Goal: Information Seeking & Learning: Learn about a topic

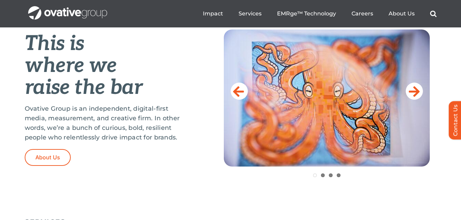
scroll to position [275, 0]
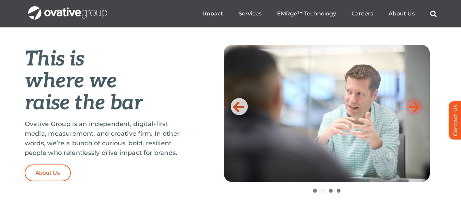
click at [417, 108] on icon at bounding box center [414, 107] width 11 height 14
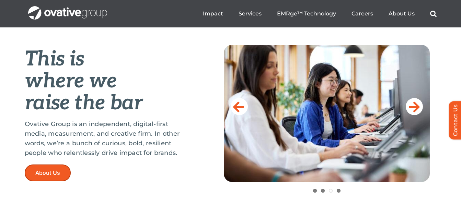
click at [38, 171] on span "About Us" at bounding box center [47, 173] width 25 height 7
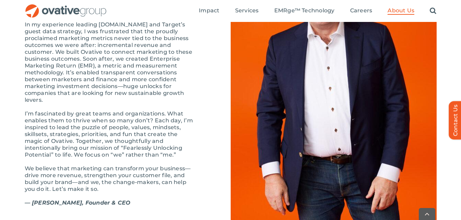
scroll to position [810, 0]
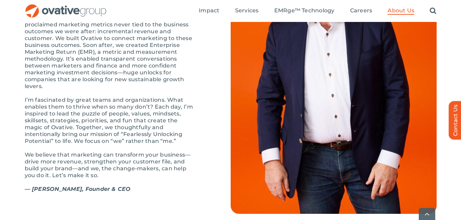
click at [0, 73] on html "Skip to content Marketing is broken—but there’s a better way. Read more. Market…" at bounding box center [230, 62] width 461 height 1745
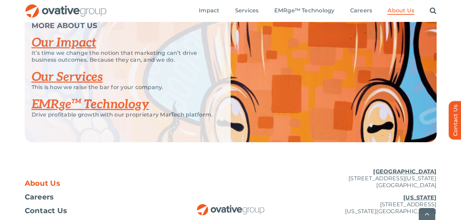
scroll to position [1463, 0]
click at [83, 50] on link "Our Impact" at bounding box center [64, 42] width 65 height 15
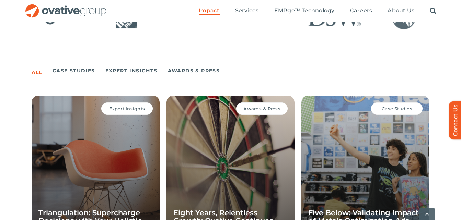
scroll to position [481, 0]
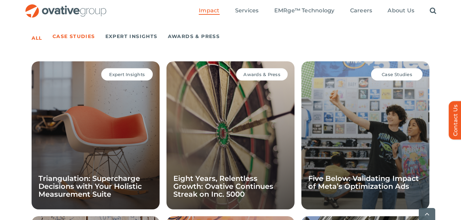
click at [63, 38] on link "Case Studies" at bounding box center [74, 37] width 43 height 10
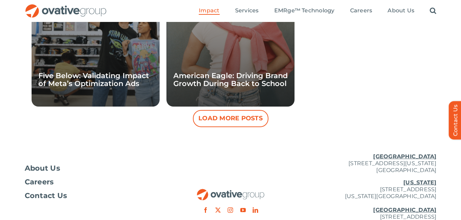
scroll to position [515, 0]
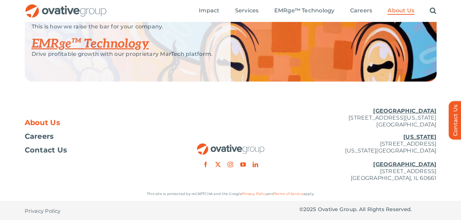
scroll to position [1512, 0]
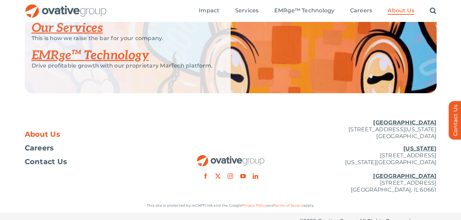
click at [32, 152] on span "Careers" at bounding box center [39, 148] width 29 height 7
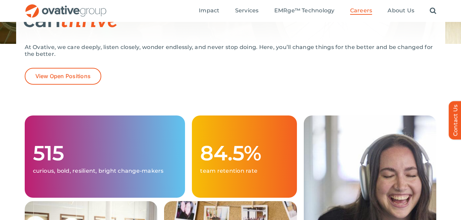
scroll to position [137, 0]
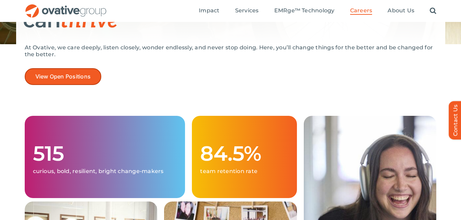
click at [75, 76] on span "View Open Positions" at bounding box center [63, 76] width 56 height 7
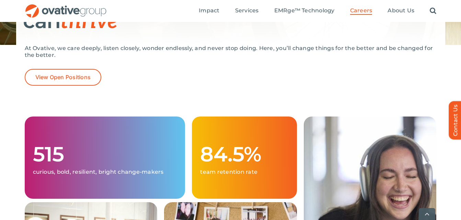
scroll to position [172, 0]
